Goal: Check status

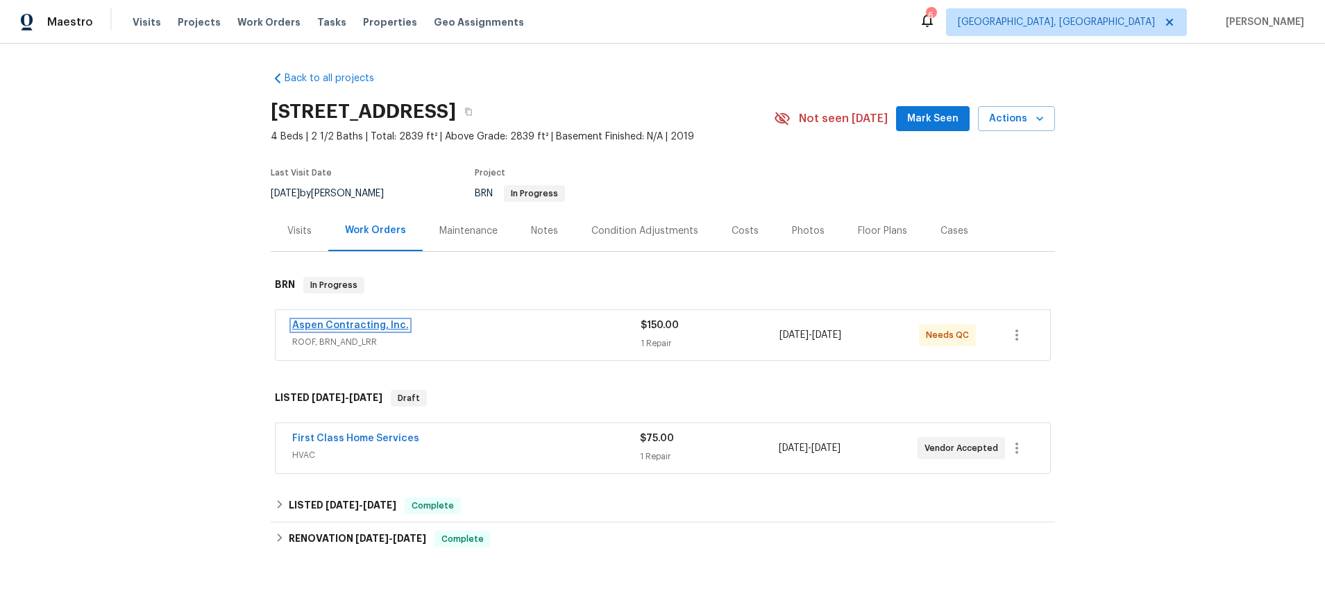
click at [325, 327] on link "Aspen Contracting, Inc." at bounding box center [350, 326] width 117 height 10
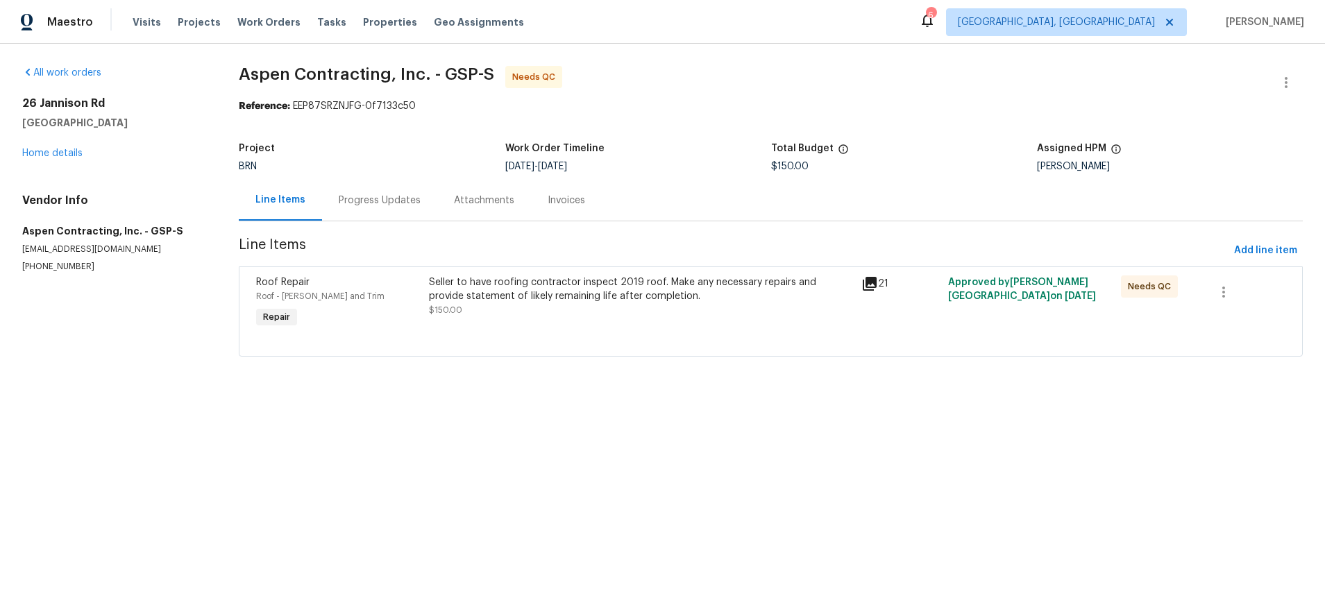
click at [857, 279] on div "Seller to have roofing contractor inspect 2019 roof. Make any necessary repairs…" at bounding box center [641, 303] width 432 height 64
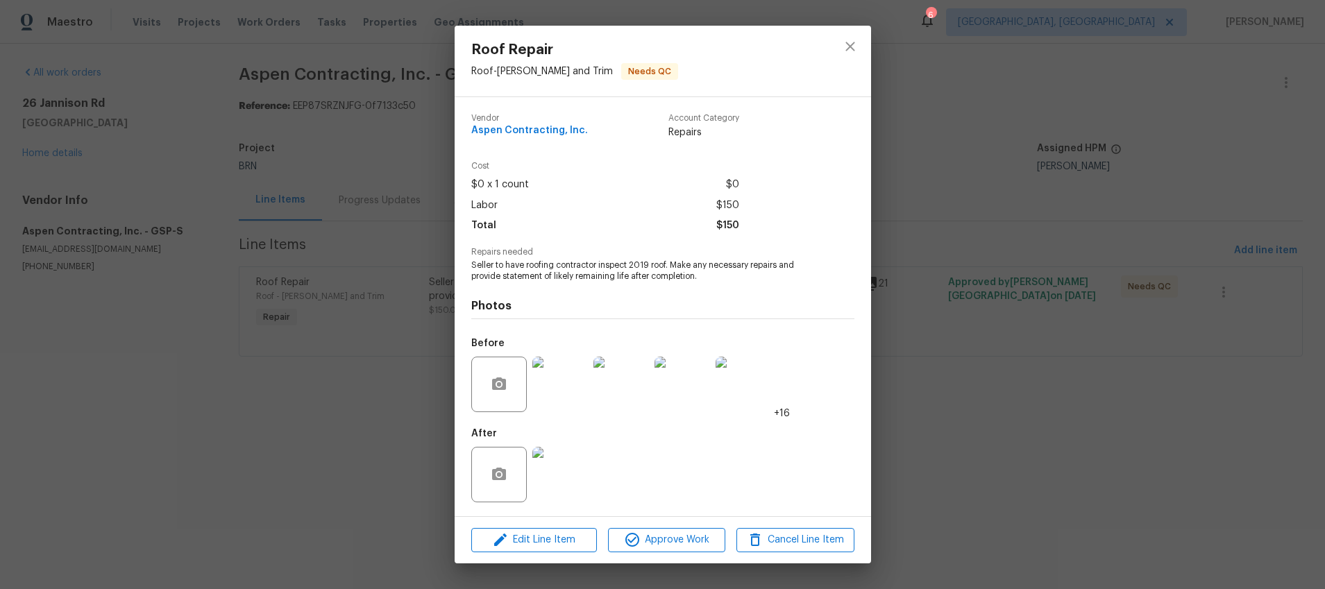
click at [910, 307] on div "Roof Repair Roof - [PERSON_NAME] and Trim Needs QC Vendor Aspen Contracting, In…" at bounding box center [662, 294] width 1325 height 589
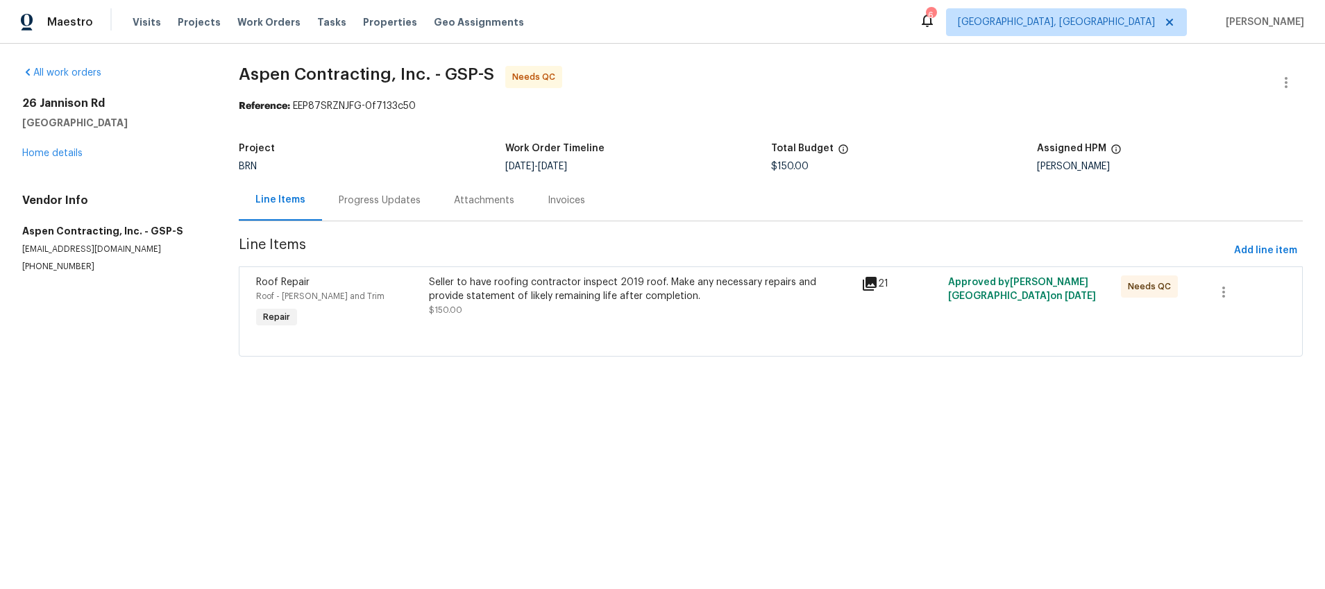
click at [560, 200] on div "Invoices" at bounding box center [566, 201] width 37 height 14
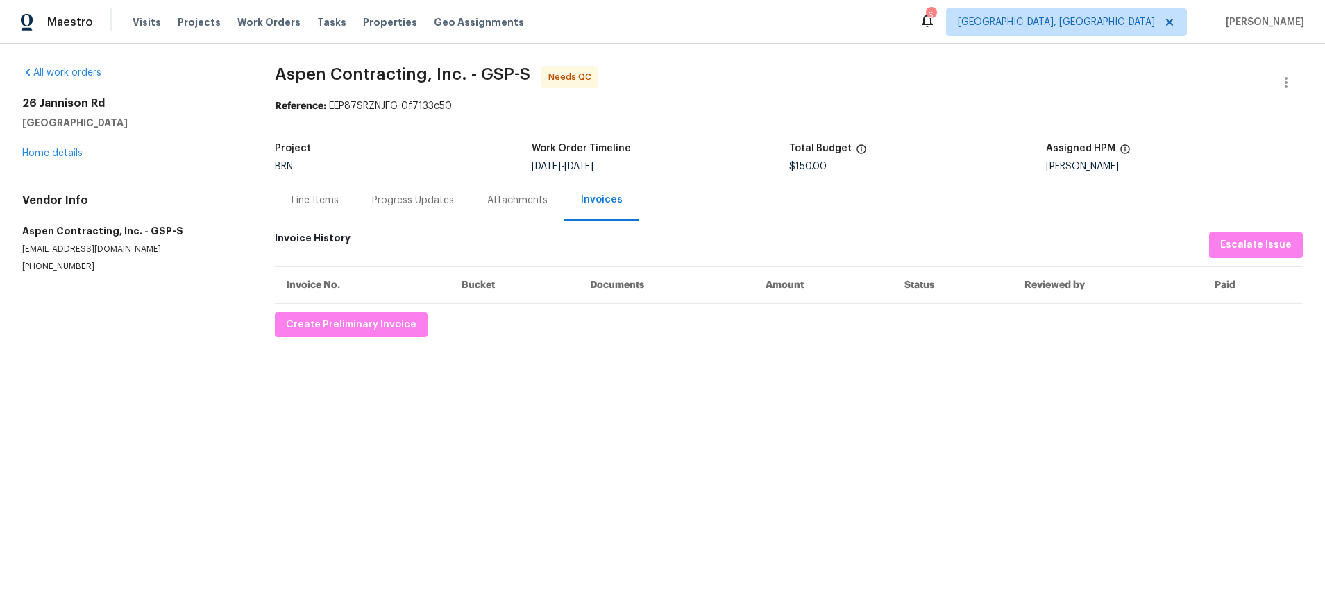
click at [425, 201] on div "Progress Updates" at bounding box center [413, 201] width 82 height 14
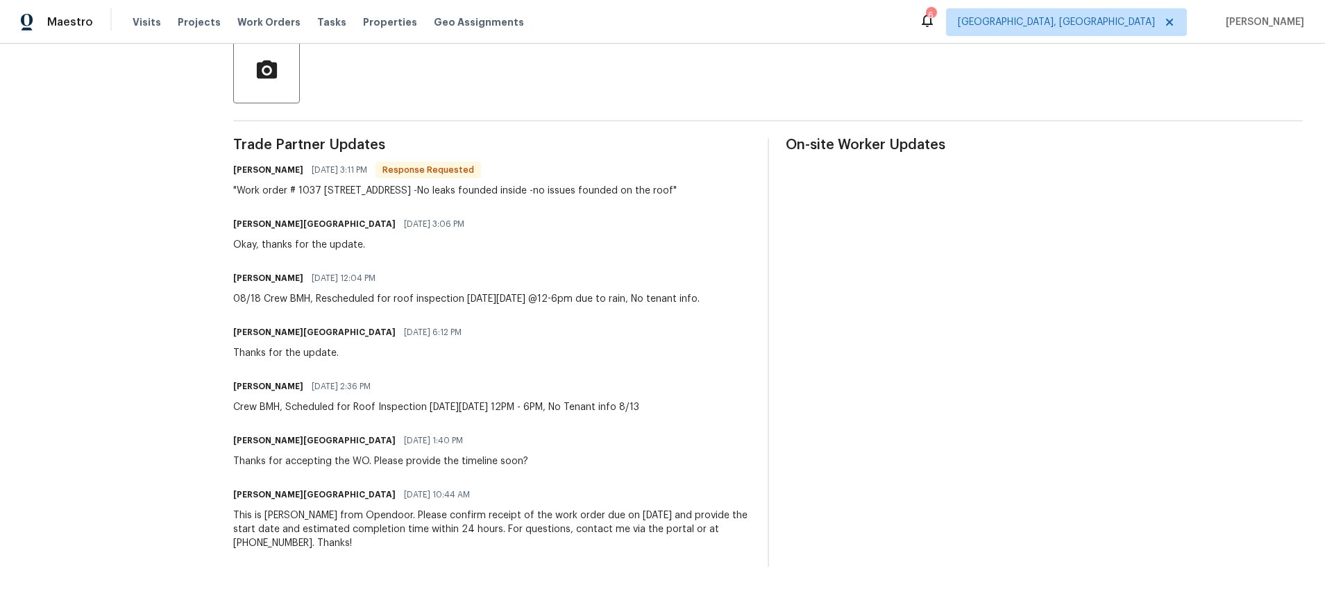
scroll to position [335, 0]
drag, startPoint x: 586, startPoint y: 189, endPoint x: 672, endPoint y: 207, distance: 87.8
click at [672, 198] on div ""Work order # 1037 [STREET_ADDRESS] -No leaks founded inside -no issues founded…" at bounding box center [454, 191] width 443 height 14
copy div "No leaks founded inside -no issues founded on the roof""
